Goal: Task Accomplishment & Management: Complete application form

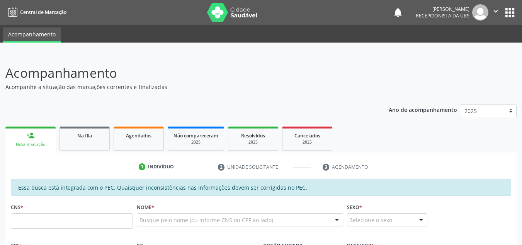
scroll to position [169, 0]
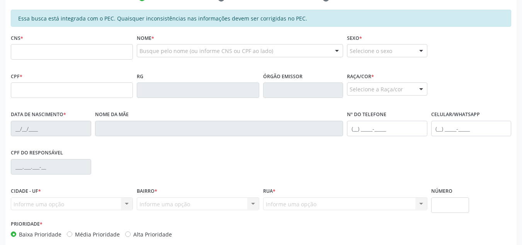
drag, startPoint x: 14, startPoint y: 53, endPoint x: 30, endPoint y: 112, distance: 61.7
type input "704 6086 9249 2223"
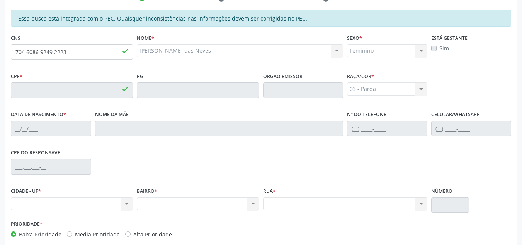
type input "034.212.154-56"
type input "19/04/1978"
type input "Cremilda Barros das Neves"
type input "(82) 99676-0260"
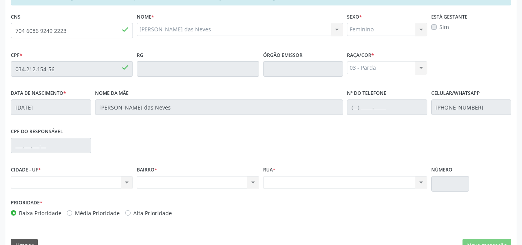
scroll to position [207, 0]
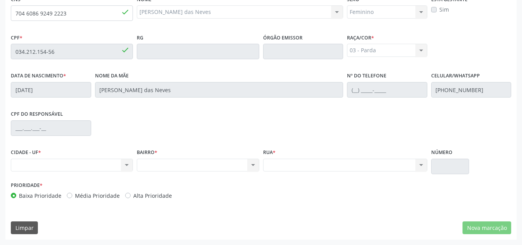
click at [127, 165] on div "Nenhum resultado encontrado para: " " Não há nenhuma opção para ser exibida." at bounding box center [72, 164] width 122 height 13
click at [105, 167] on div "Nenhum resultado encontrado para: " " Não há nenhuma opção para ser exibida." at bounding box center [72, 164] width 122 height 13
click at [78, 167] on div "Nenhum resultado encontrado para: " " Não há nenhuma opção para ser exibida." at bounding box center [72, 164] width 122 height 13
click at [252, 165] on div "Nenhum resultado encontrado para: " " Não há nenhuma opção para ser exibida." at bounding box center [198, 164] width 122 height 13
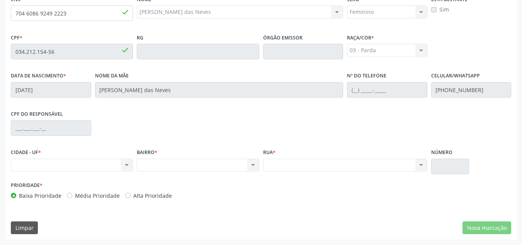
click at [131, 160] on div "Nenhum resultado encontrado para: " " Não há nenhuma opção para ser exibida." at bounding box center [72, 164] width 122 height 13
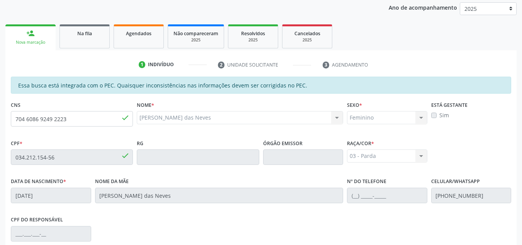
scroll to position [116, 0]
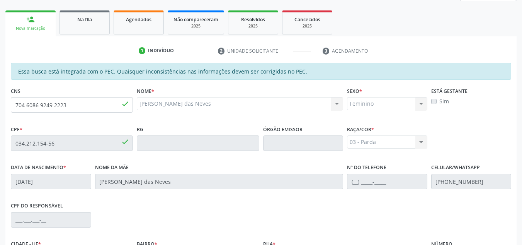
click at [126, 103] on span "done" at bounding box center [125, 103] width 8 height 8
click at [109, 104] on input "704 6086 9249 2223" at bounding box center [72, 104] width 122 height 15
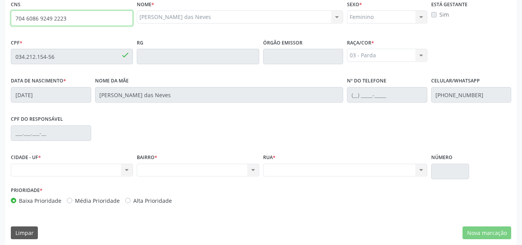
scroll to position [207, 0]
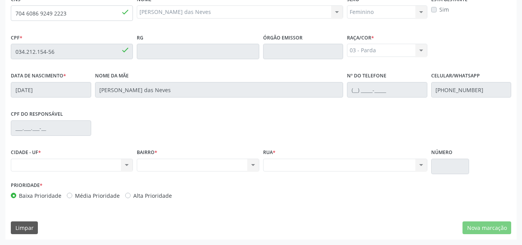
click at [124, 163] on div "Nenhum resultado encontrado para: " " Não há nenhuma opção para ser exibida." at bounding box center [72, 164] width 122 height 13
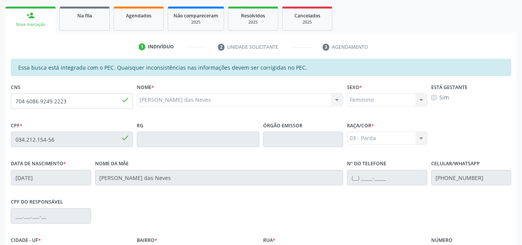
scroll to position [92, 0]
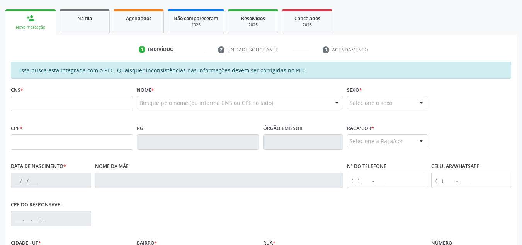
scroll to position [117, 0]
paste input "704 6086 9249 2223"
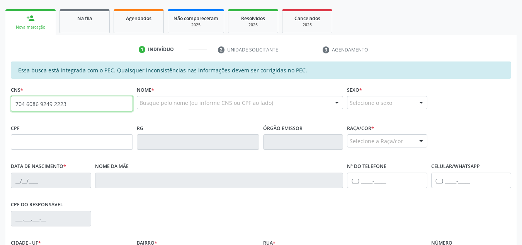
type input "704 6086 9249 2223"
type input "034.212.154-56"
type input "19/04/1978"
type input "Cremilda Barros das Neves"
type input "(82) 99676-0260"
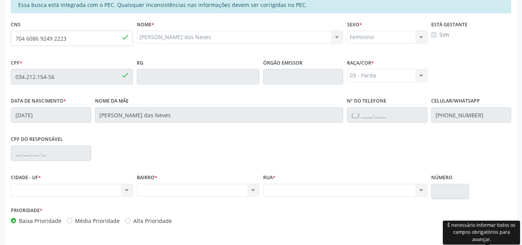
scroll to position [169, 0]
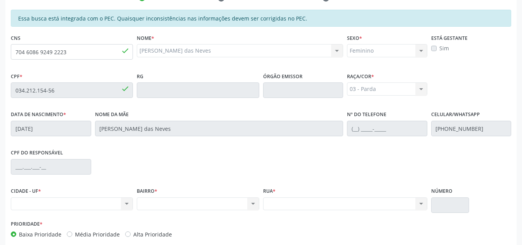
click at [91, 197] on div "Nenhum resultado encontrado para: " " Não há nenhuma opção para ser exibida." at bounding box center [72, 203] width 122 height 13
click at [86, 203] on div "Nenhum resultado encontrado para: " " Não há nenhuma opção para ser exibida." at bounding box center [72, 203] width 122 height 13
click at [136, 201] on div "BAIRRO * Nenhum resultado encontrado para: " " Não há nenhuma opção para ser ex…" at bounding box center [198, 201] width 126 height 33
click at [134, 201] on div "CIDADE - UF * Nenhum resultado encontrado para: " " Não há nenhuma opção para s…" at bounding box center [72, 201] width 126 height 33
click at [133, 201] on div "Nenhum resultado encontrado para: " " Não há nenhuma opção para ser exibida." at bounding box center [72, 203] width 122 height 13
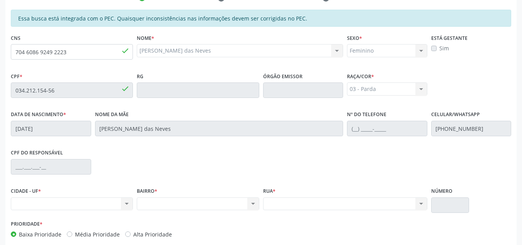
click at [130, 202] on div "Nenhum resultado encontrado para: " " Não há nenhuma opção para ser exibida." at bounding box center [72, 203] width 122 height 13
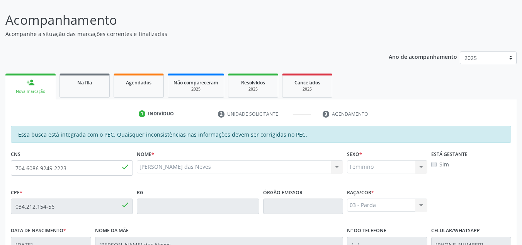
scroll to position [0, 0]
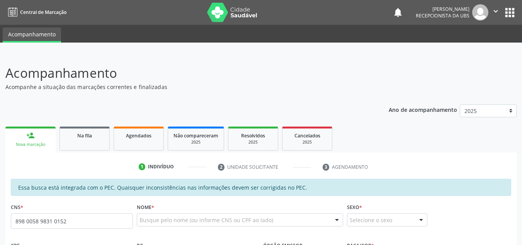
type input "898 0058 9831 0152"
type input "159.876.854-94"
type input "[DATE]"
type input "Adricia [PERSON_NAME]"
type input "[PHONE_NUMBER]"
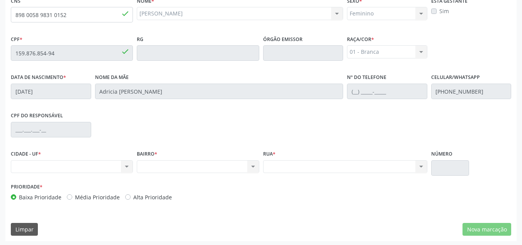
scroll to position [207, 0]
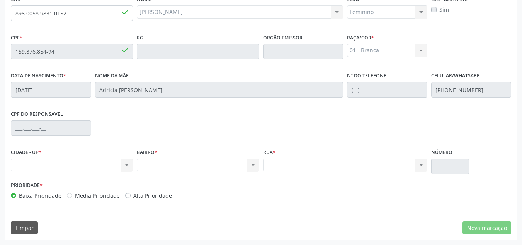
click at [96, 164] on div "Nenhum resultado encontrado para: " " Não há nenhuma opção para ser exibida." at bounding box center [72, 164] width 122 height 13
click at [127, 167] on div "Nenhum resultado encontrado para: " " Não há nenhuma opção para ser exibida." at bounding box center [72, 164] width 122 height 13
click at [127, 166] on div "Nenhum resultado encontrado para: " " Não há nenhuma opção para ser exibida." at bounding box center [72, 164] width 122 height 13
click at [126, 165] on div "Nenhum resultado encontrado para: " " Não há nenhuma opção para ser exibida." at bounding box center [72, 164] width 122 height 13
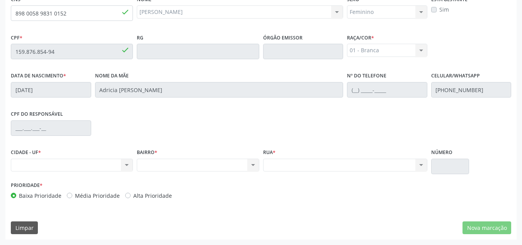
click at [256, 169] on div "Nenhum resultado encontrado para: " " Não há nenhuma opção para ser exibida." at bounding box center [198, 164] width 122 height 13
click at [98, 163] on div "Nenhum resultado encontrado para: " " Não há nenhuma opção para ser exibida." at bounding box center [72, 164] width 122 height 13
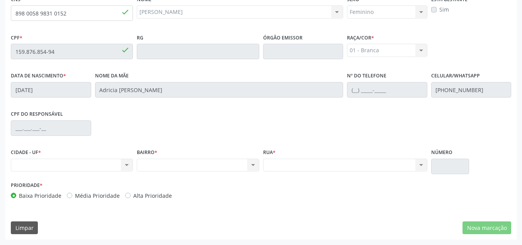
click at [98, 163] on div "Nenhum resultado encontrado para: " " Não há nenhuma opção para ser exibida." at bounding box center [72, 164] width 122 height 13
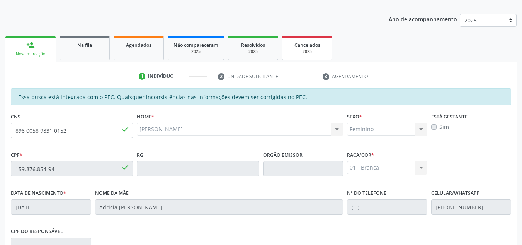
scroll to position [53, 0]
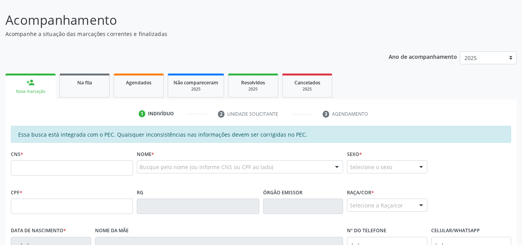
scroll to position [53, 0]
type input "704 6086 9249 2223"
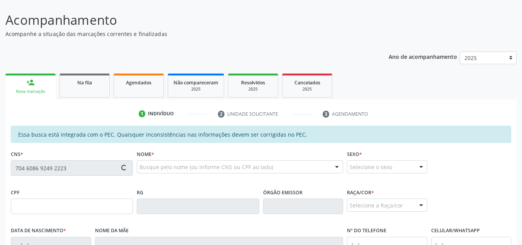
type input "034.212.154-56"
type input "19/04/1978"
type input "Cremilda Barros das Neves"
type input "(82) 99676-0260"
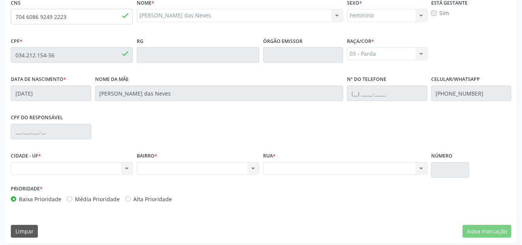
scroll to position [207, 0]
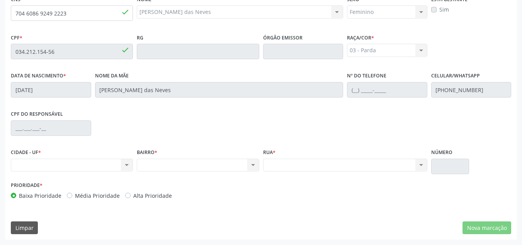
click at [83, 168] on div "Nenhum resultado encontrado para: " " Não há nenhuma opção para ser exibida." at bounding box center [72, 164] width 122 height 13
click at [124, 167] on div "Nenhum resultado encontrado para: " " Não há nenhuma opção para ser exibida." at bounding box center [72, 164] width 122 height 13
click at [255, 168] on div "Nenhum resultado encontrado para: " " Não há nenhuma opção para ser exibida." at bounding box center [198, 164] width 122 height 13
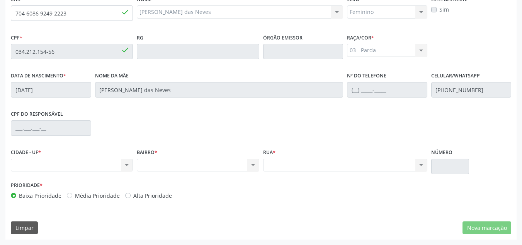
click at [255, 168] on div "Nenhum resultado encontrado para: " " Não há nenhuma opção para ser exibida." at bounding box center [198, 164] width 122 height 13
click at [422, 165] on div "Nenhum resultado encontrado para: " " Não há nenhuma opção para ser exibida." at bounding box center [345, 164] width 164 height 13
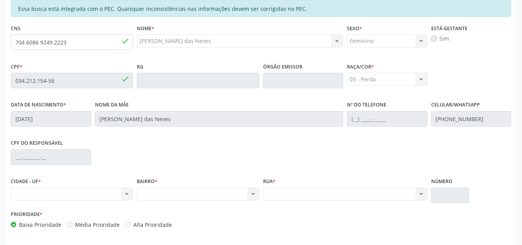
scroll to position [130, 0]
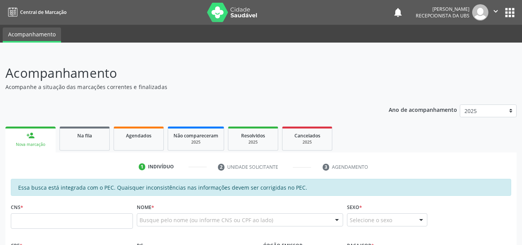
scroll to position [130, 0]
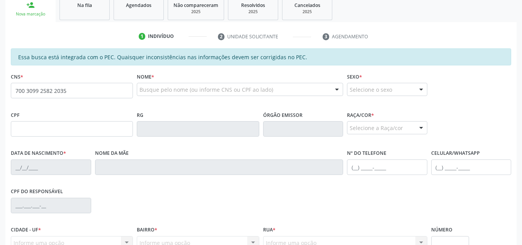
type input "700 3099 2582 2035"
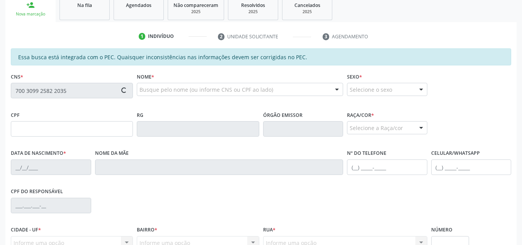
type input "048.930.404-48"
type input "27/04/1974"
type input "Maria Josefa Xavier"
type input "(82) 99327-5561"
type input "S/N"
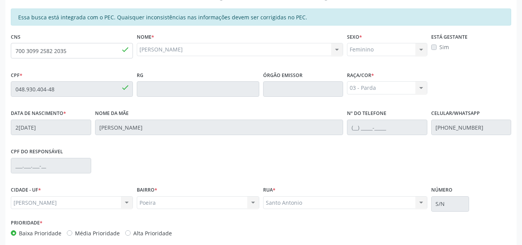
scroll to position [207, 0]
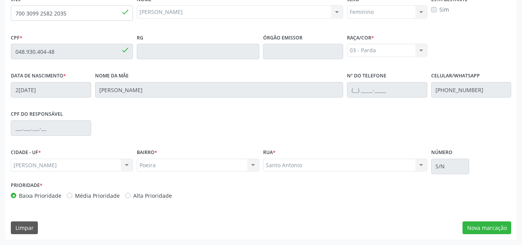
click at [80, 166] on div "Marechal Deodoro Marechal Deodoro Nenhum resultado encontrado para: " " Não há …" at bounding box center [72, 164] width 122 height 13
click at [126, 168] on div "Marechal Deodoro Marechal Deodoro Nenhum resultado encontrado para: " " Não há …" at bounding box center [72, 164] width 122 height 13
click at [478, 226] on button "Nova marcação" at bounding box center [486, 227] width 49 height 13
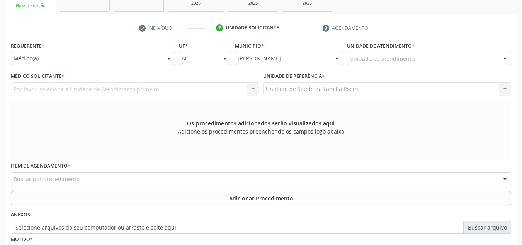
scroll to position [130, 0]
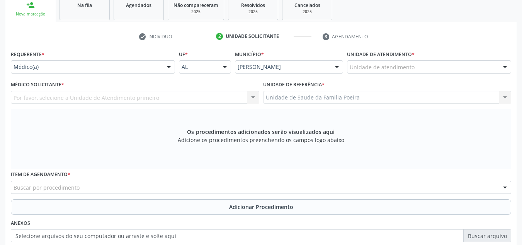
click at [473, 74] on div "Unidade de atendimento * Unidade de atendimento Aeronave Baron 58 Aeronave Cess…" at bounding box center [429, 63] width 168 height 30
click at [476, 73] on div "Unidade de atendimento" at bounding box center [429, 66] width 164 height 13
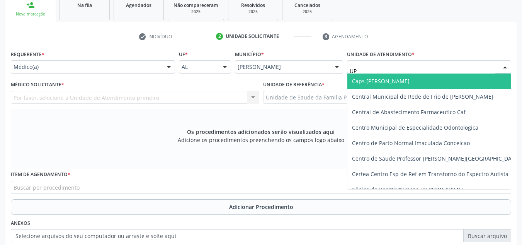
type input "UPA"
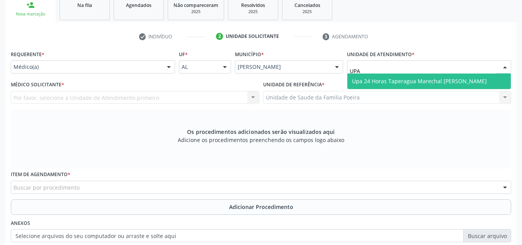
click at [422, 81] on span "Upa 24 Horas Taperagua Marechal [PERSON_NAME]" at bounding box center [419, 80] width 135 height 7
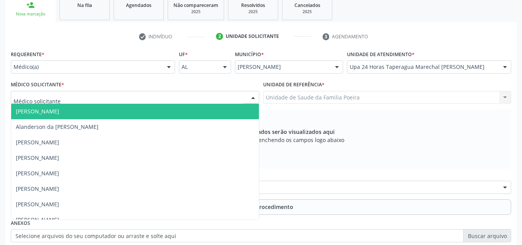
click at [104, 99] on div at bounding box center [135, 97] width 248 height 13
type input "LAR"
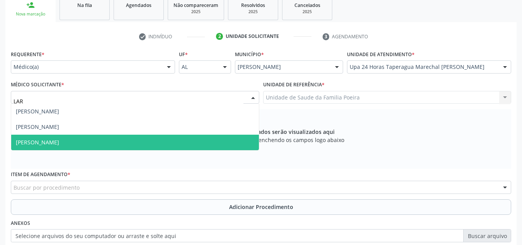
click at [76, 147] on span "Larissa de Paula Melo" at bounding box center [135, 141] width 248 height 15
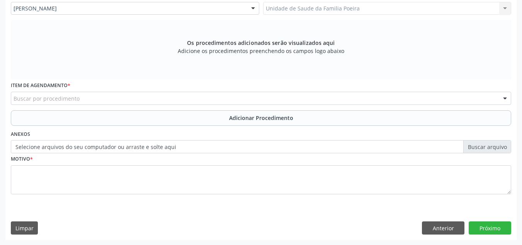
scroll to position [219, 0]
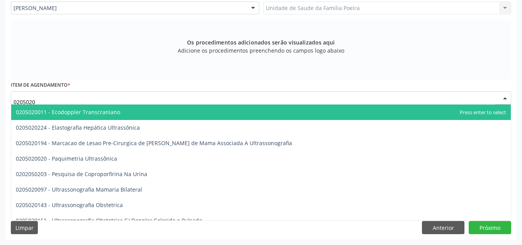
type input "02050200"
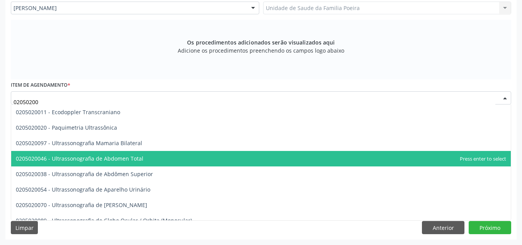
click at [131, 157] on span "0205020046 - Ultrassonografia de Abdomen Total" at bounding box center [79, 158] width 127 height 7
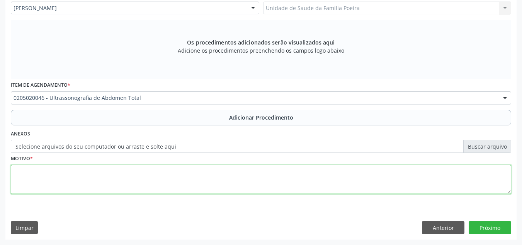
click at [119, 172] on textarea at bounding box center [261, 179] width 500 height 29
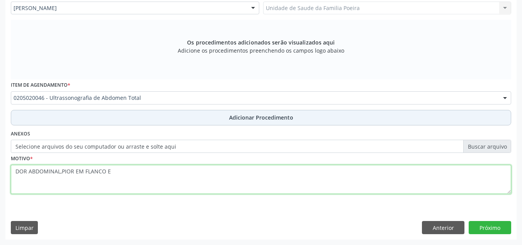
type textarea "DOR ABDOMINAL,PIOR EM FLANCO E"
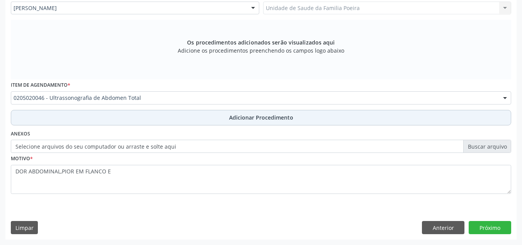
click at [253, 118] on span "Adicionar Procedimento" at bounding box center [261, 117] width 64 height 8
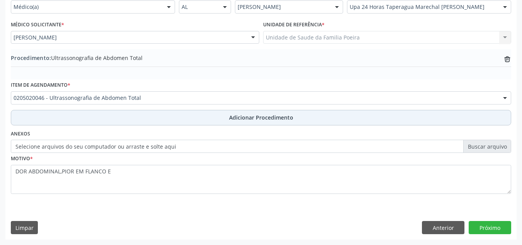
scroll to position [190, 0]
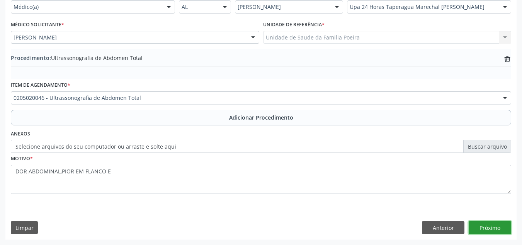
click at [497, 230] on button "Próximo" at bounding box center [490, 227] width 42 height 13
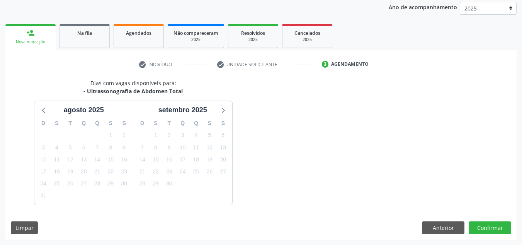
scroll to position [125, 0]
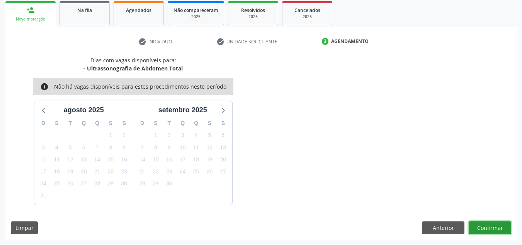
click at [497, 230] on button "Confirmar" at bounding box center [490, 227] width 42 height 13
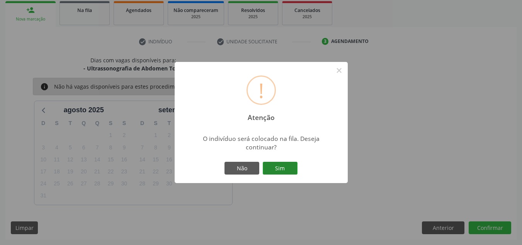
click at [277, 165] on button "Sim" at bounding box center [280, 167] width 35 height 13
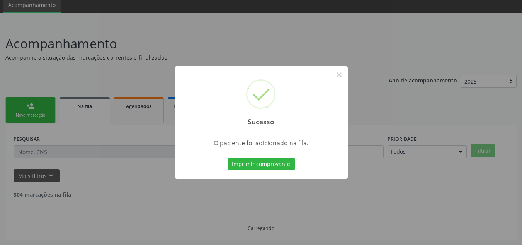
scroll to position [21, 0]
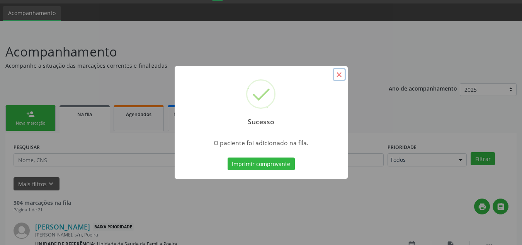
click at [339, 75] on button "×" at bounding box center [339, 74] width 13 height 13
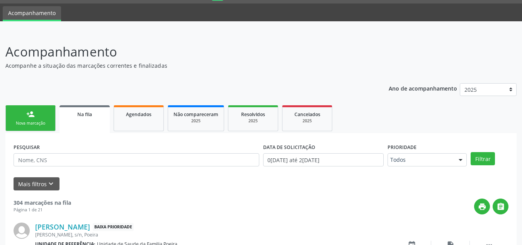
click at [47, 121] on div "Nova marcação" at bounding box center [30, 123] width 39 height 6
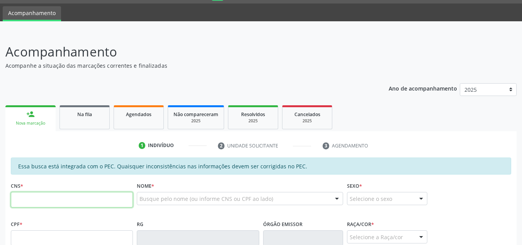
click at [76, 198] on input "text" at bounding box center [72, 199] width 122 height 15
paste input "704 2097 4503 4482"
type input "704 2097 4503 4482"
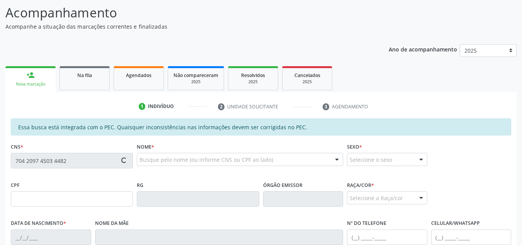
scroll to position [99, 0]
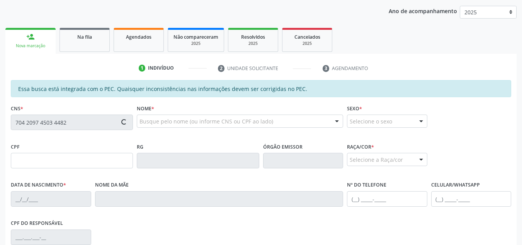
type input "107.441.054-80"
type input "30/01/1990"
type input "Quitéria da Rocha Silva"
type input "(82) 99620-3385"
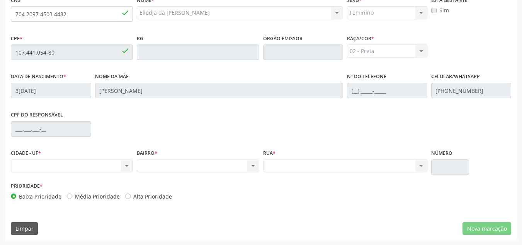
scroll to position [207, 0]
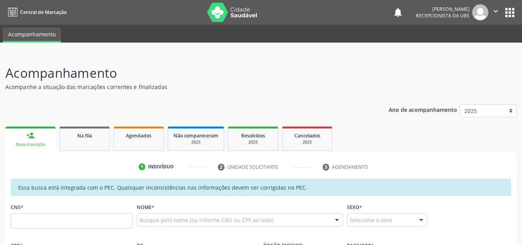
scroll to position [207, 0]
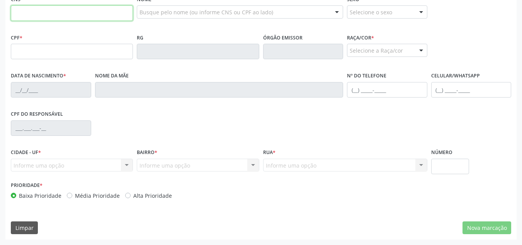
paste input "709 0068 2171 5910"
type input "709 0068 2171 5910"
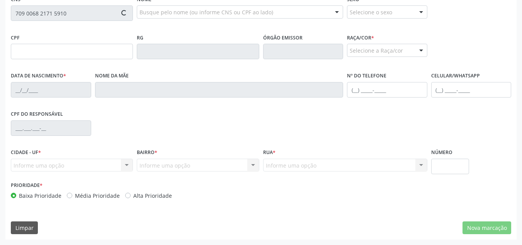
type input "156.112.654-30"
type input "0[DATE]"
type input "[PERSON_NAME]"
type input "[PHONE_NUMBER]"
type input "66F"
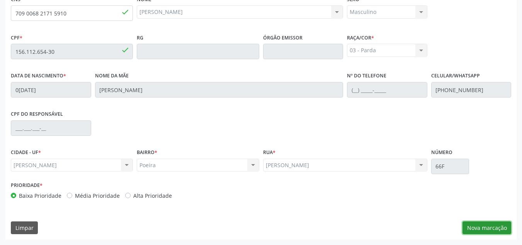
click at [478, 228] on button "Nova marcação" at bounding box center [486, 227] width 49 height 13
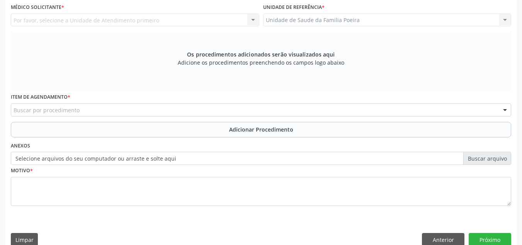
scroll to position [130, 0]
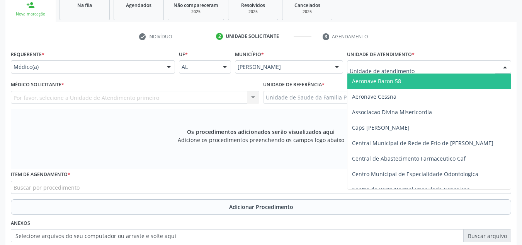
click at [422, 69] on div at bounding box center [429, 66] width 164 height 13
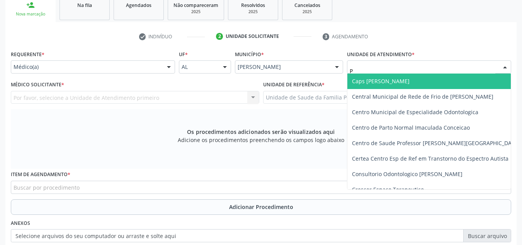
type input "PO"
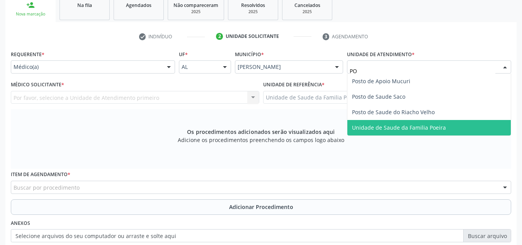
click at [385, 124] on span "Unidade de Saude da Familia Poeira" at bounding box center [399, 127] width 94 height 7
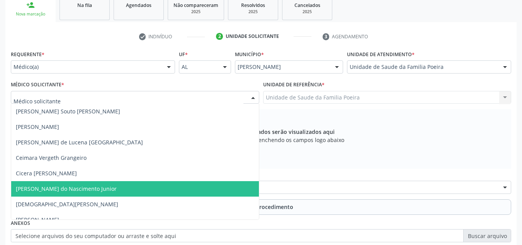
click at [49, 187] on span "[PERSON_NAME] do Nascimento Junior" at bounding box center [66, 188] width 101 height 7
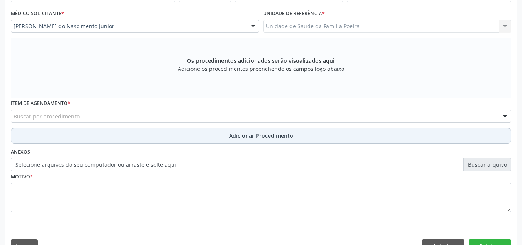
scroll to position [219, 0]
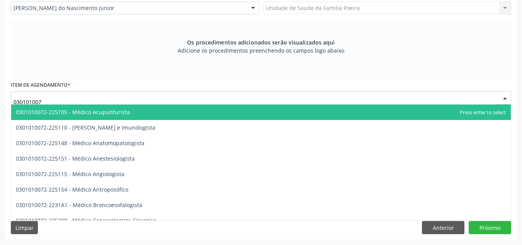
type input "0301010072"
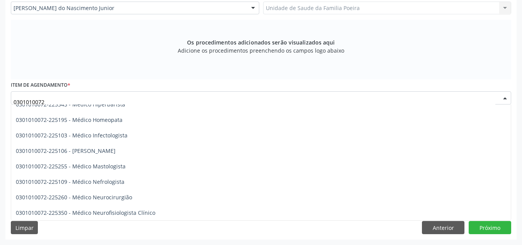
scroll to position [541, 0]
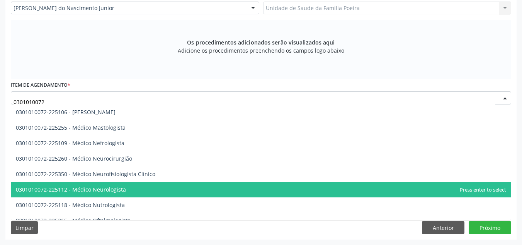
click at [105, 189] on span "0301010072-225112 - Médico Neurologista" at bounding box center [71, 188] width 110 height 7
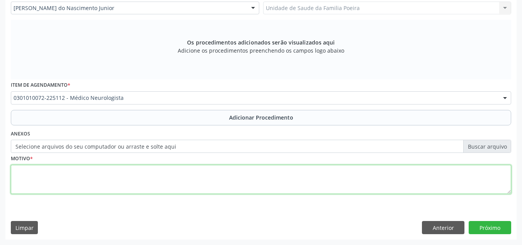
click at [76, 178] on textarea at bounding box center [261, 179] width 500 height 29
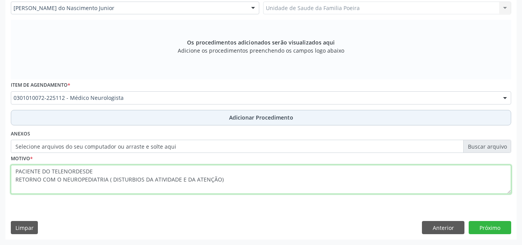
type textarea "PACIENTE DO TELENORDESDE RETORNO COM O NEUROPEDIATRIA ( DISTURBIOS DA ATIVIDADE…"
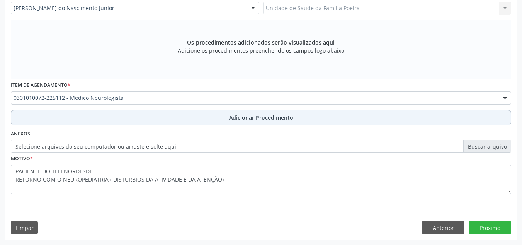
click at [276, 115] on span "Adicionar Procedimento" at bounding box center [261, 117] width 64 height 8
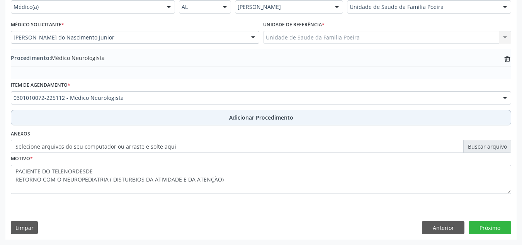
scroll to position [190, 0]
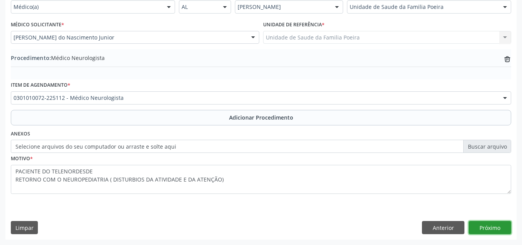
click at [498, 228] on button "Próximo" at bounding box center [490, 227] width 42 height 13
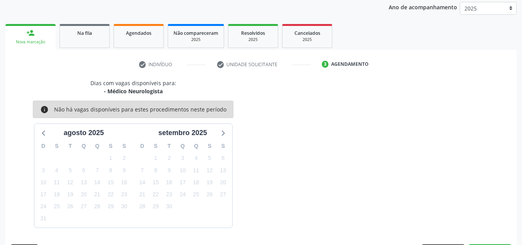
scroll to position [125, 0]
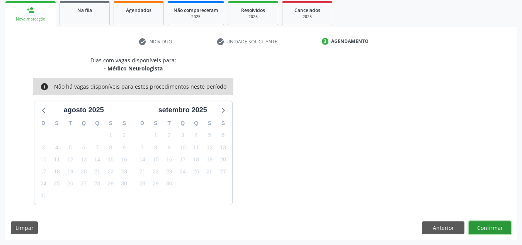
click at [495, 224] on button "Confirmar" at bounding box center [490, 227] width 42 height 13
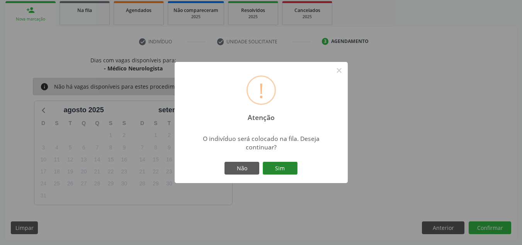
click at [282, 174] on button "Sim" at bounding box center [280, 167] width 35 height 13
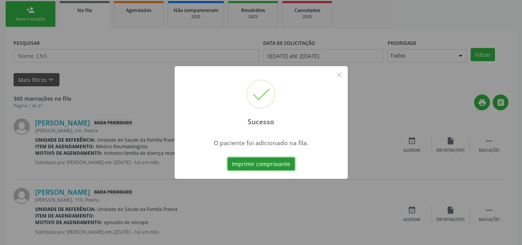
scroll to position [21, 0]
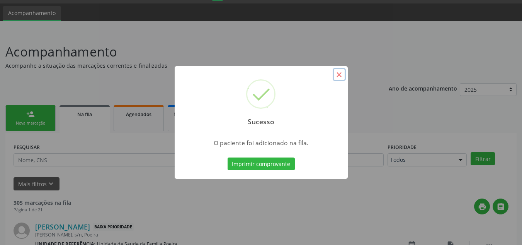
click at [340, 76] on button "×" at bounding box center [339, 74] width 13 height 13
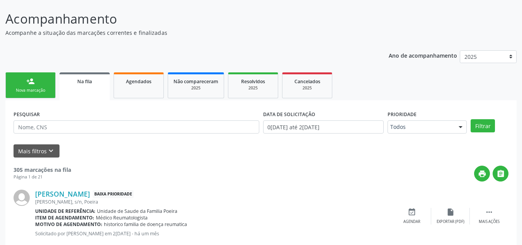
scroll to position [0, 0]
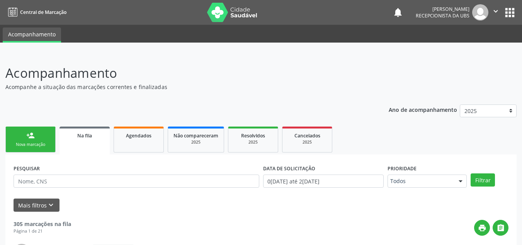
click at [491, 10] on icon "" at bounding box center [495, 11] width 8 height 8
click at [473, 47] on link "Sair" at bounding box center [475, 47] width 53 height 11
